Goal: Check status: Check status

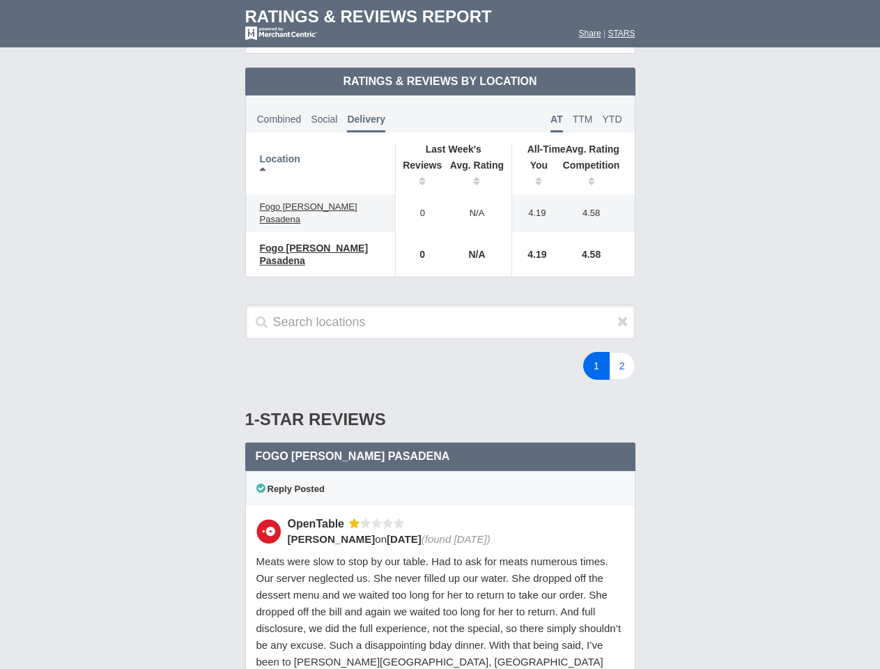
scroll to position [675, 0]
click at [439, 352] on div "1 2" at bounding box center [527, 366] width 244 height 28
click at [320, 157] on th "Location" at bounding box center [321, 169] width 150 height 52
click at [419, 163] on th "Reviews" at bounding box center [418, 174] width 47 height 39
click at [477, 163] on th "Avg. Rating" at bounding box center [477, 174] width 70 height 39
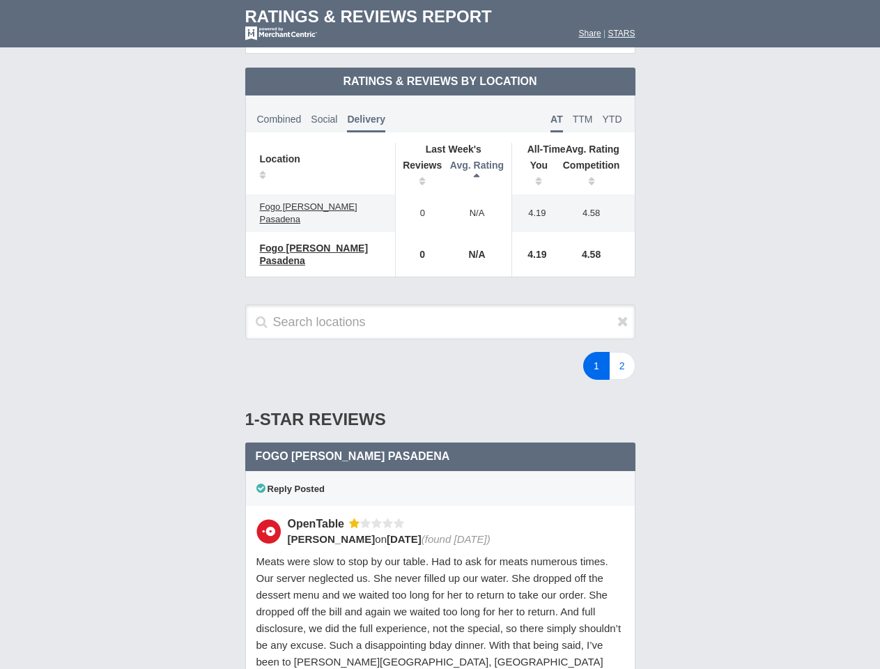
click at [533, 163] on th "You" at bounding box center [533, 174] width 43 height 39
click at [595, 163] on th "Competition" at bounding box center [594, 174] width 79 height 39
click at [440, 471] on div "Reply Posted" at bounding box center [440, 488] width 390 height 35
click at [623, 314] on icon at bounding box center [622, 321] width 11 height 14
